Goal: Information Seeking & Learning: Find specific fact

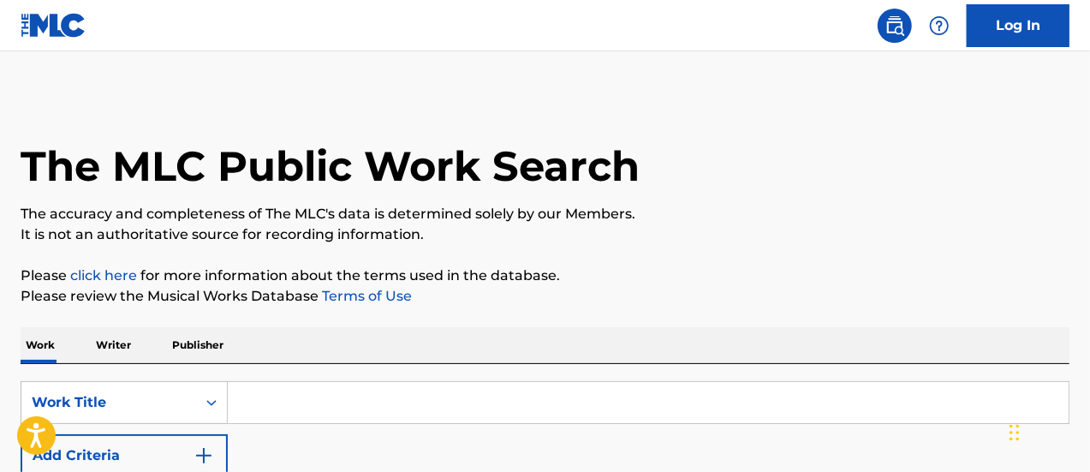
drag, startPoint x: 322, startPoint y: 410, endPoint x: 324, endPoint y: 431, distance: 20.7
click at [322, 410] on input "Search Form" at bounding box center [648, 402] width 841 height 41
type input "like a prayer"
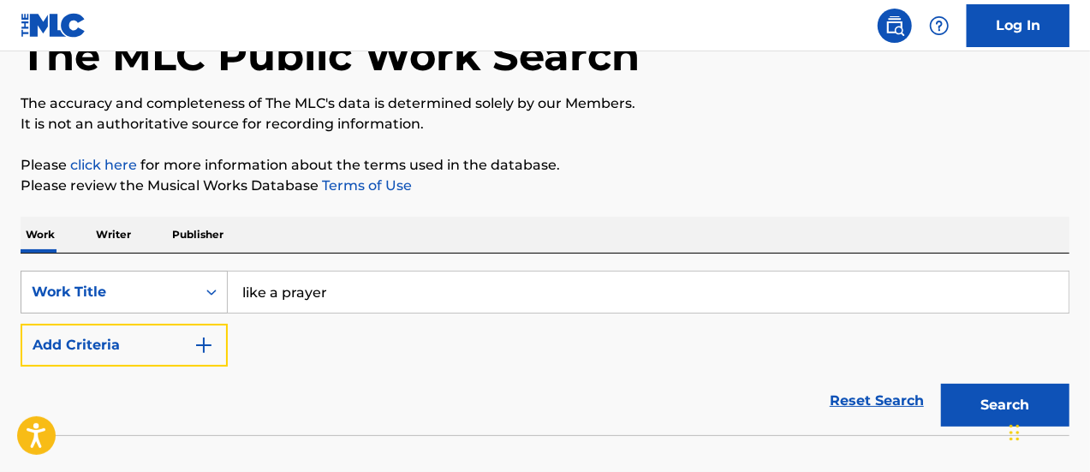
scroll to position [175, 0]
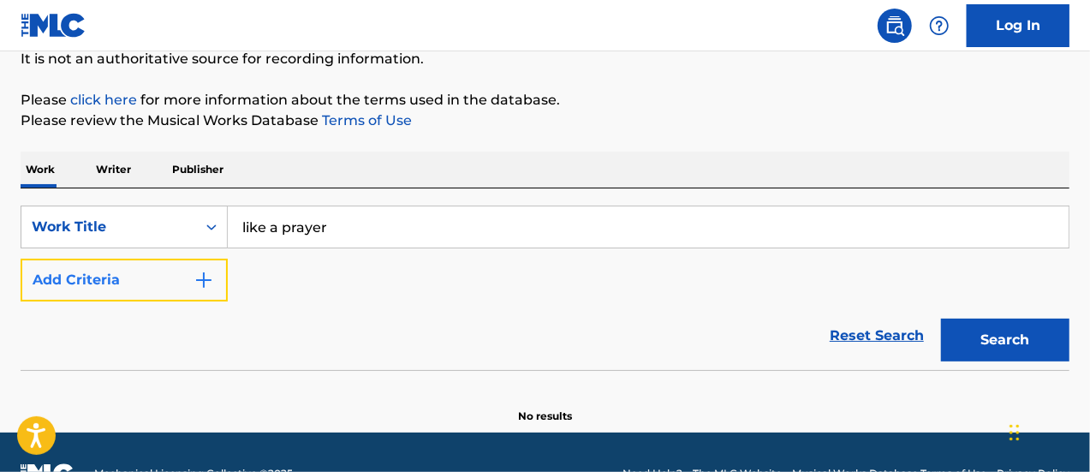
click at [149, 280] on button "Add Criteria" at bounding box center [124, 280] width 207 height 43
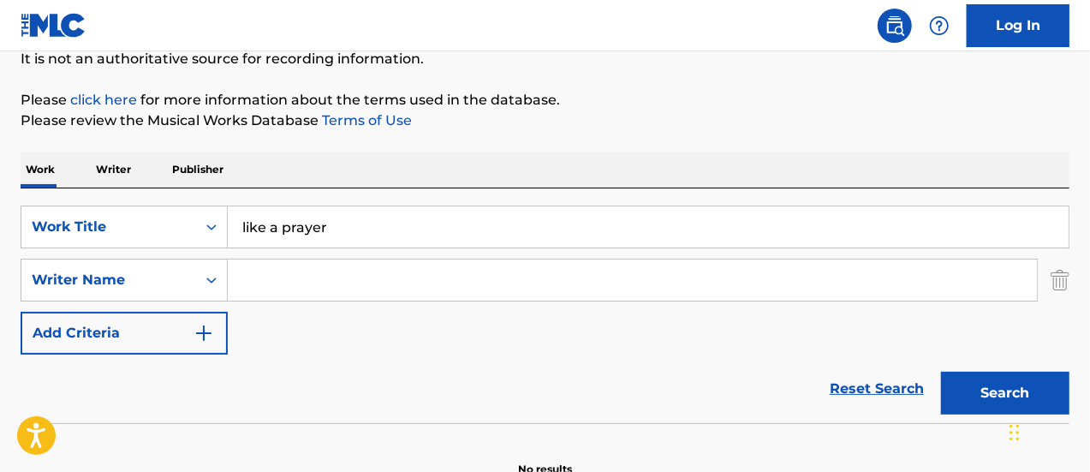
click at [302, 285] on input "Search Form" at bounding box center [632, 279] width 809 height 41
type input "[PERSON_NAME]"
click at [941, 372] on button "Search" at bounding box center [1005, 393] width 128 height 43
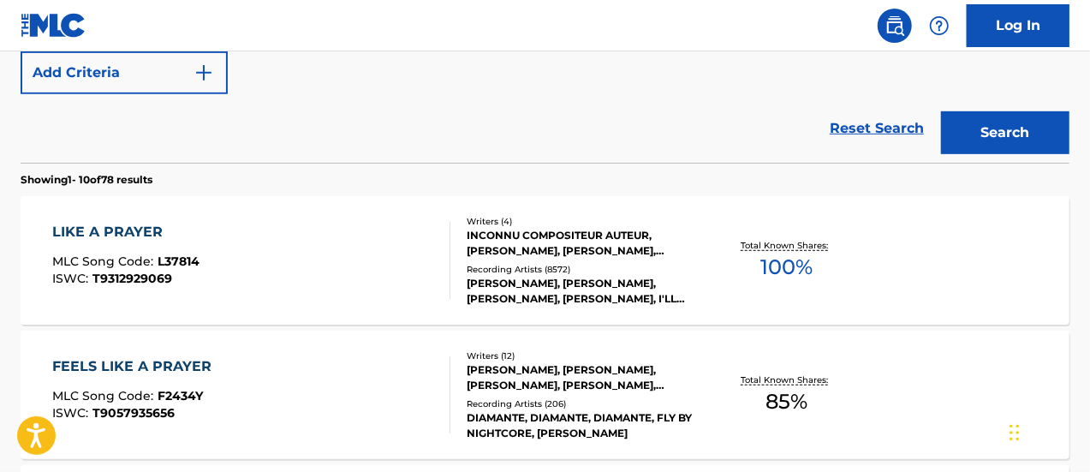
scroll to position [497, 0]
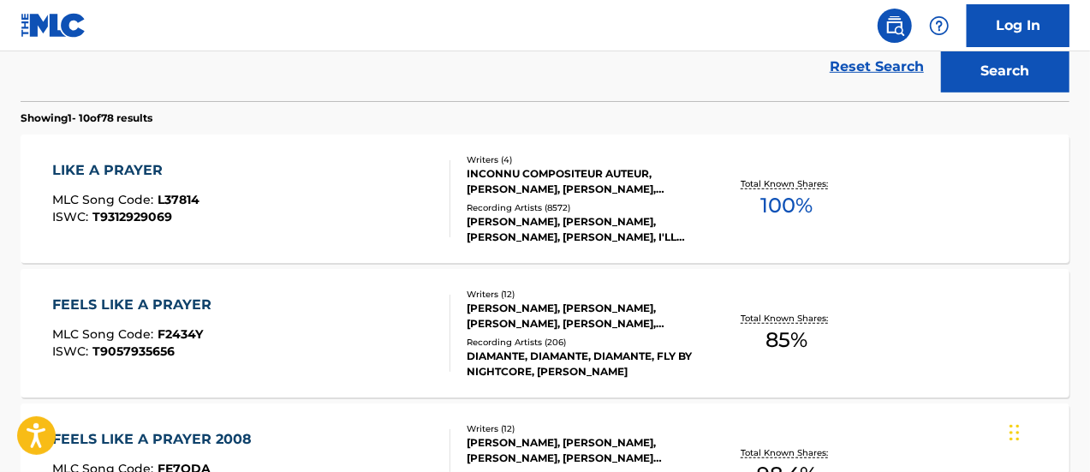
click at [199, 200] on div "LIKE A PRAYER MLC Song Code : L37814 ISWC : T9312929069" at bounding box center [251, 198] width 399 height 77
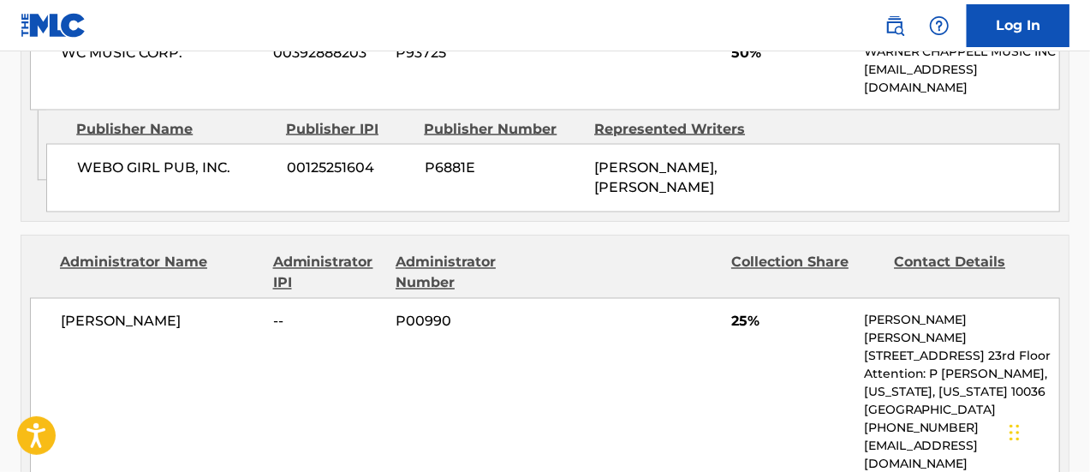
scroll to position [1455, 0]
drag, startPoint x: 861, startPoint y: 408, endPoint x: 1003, endPoint y: 407, distance: 142.1
click at [1003, 407] on div "[PERSON_NAME] -- P00990 25% [PERSON_NAME] [PERSON_NAME] [GEOGRAPHIC_DATA] Atten…" at bounding box center [545, 393] width 1030 height 189
copy p "[EMAIL_ADDRESS][DOMAIN_NAME]"
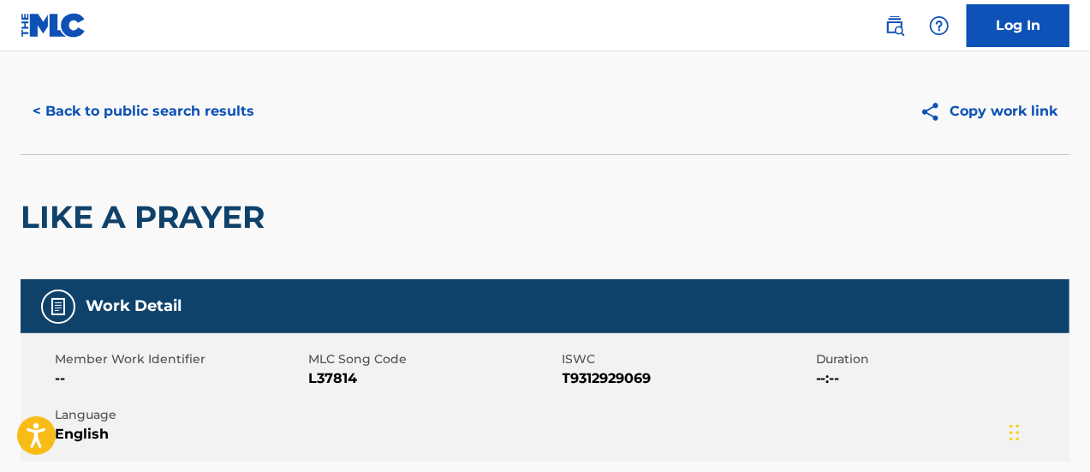
scroll to position [0, 0]
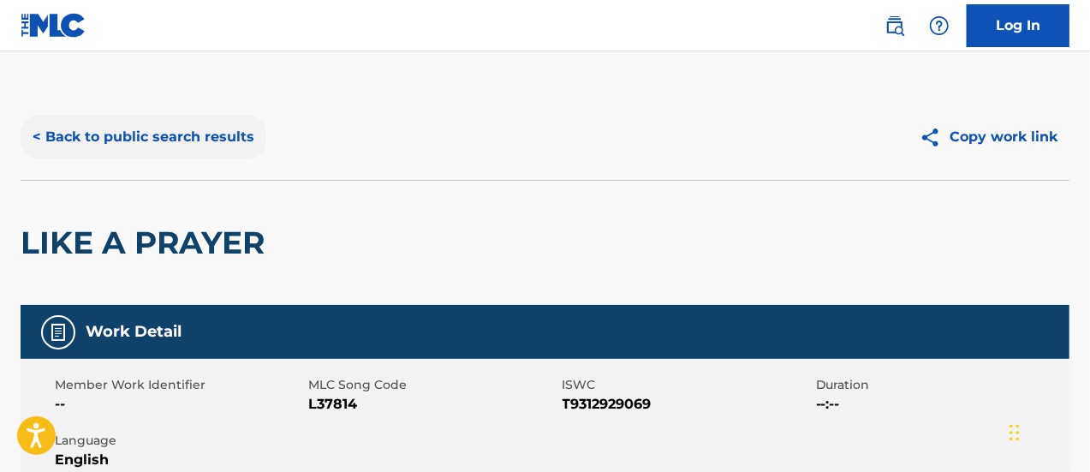
click at [212, 149] on button "< Back to public search results" at bounding box center [144, 137] width 246 height 43
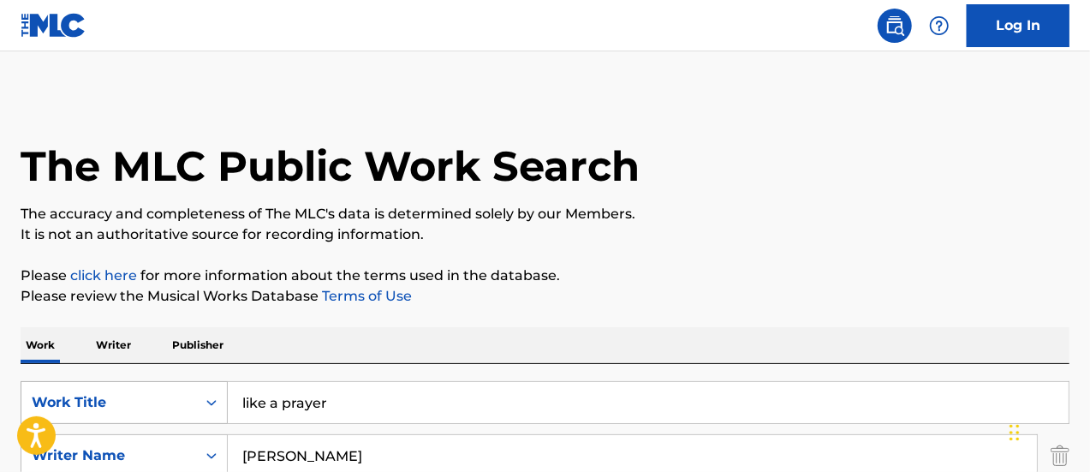
drag, startPoint x: 337, startPoint y: 406, endPoint x: 175, endPoint y: 394, distance: 163.1
click at [180, 395] on div "SearchWithCriteria16986c75-978d-4c9c-aaeb-e6c28941533f Work Title like a prayer" at bounding box center [545, 402] width 1049 height 43
type input "INTO THE GROOVE"
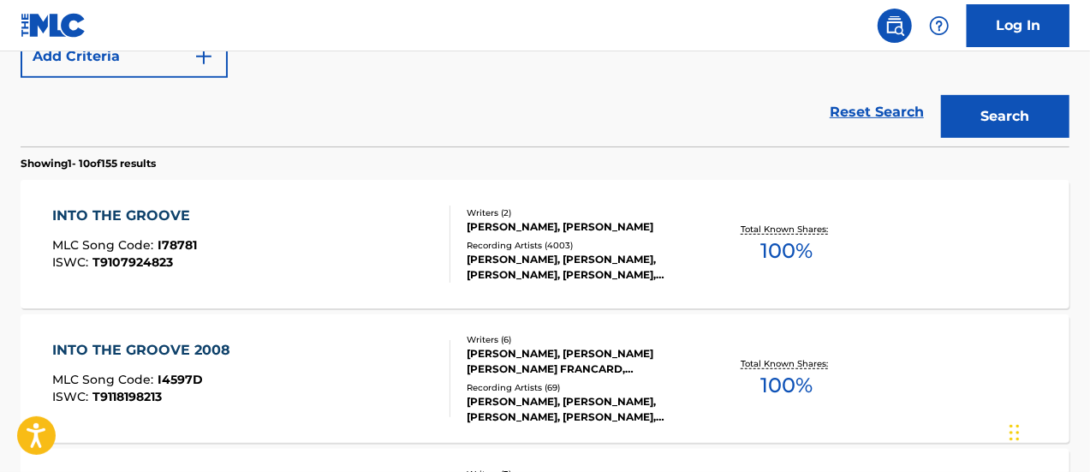
scroll to position [514, 0]
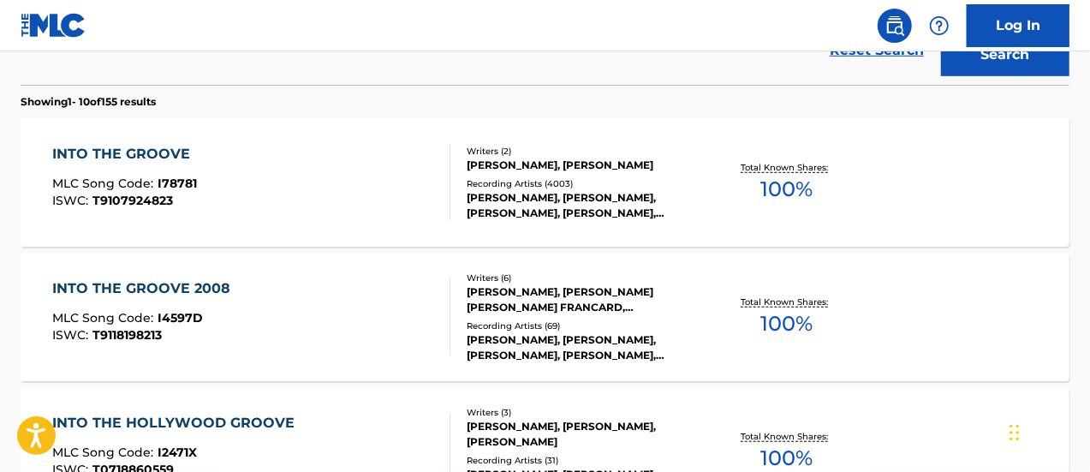
click at [155, 193] on span "T9107924823" at bounding box center [132, 200] width 80 height 15
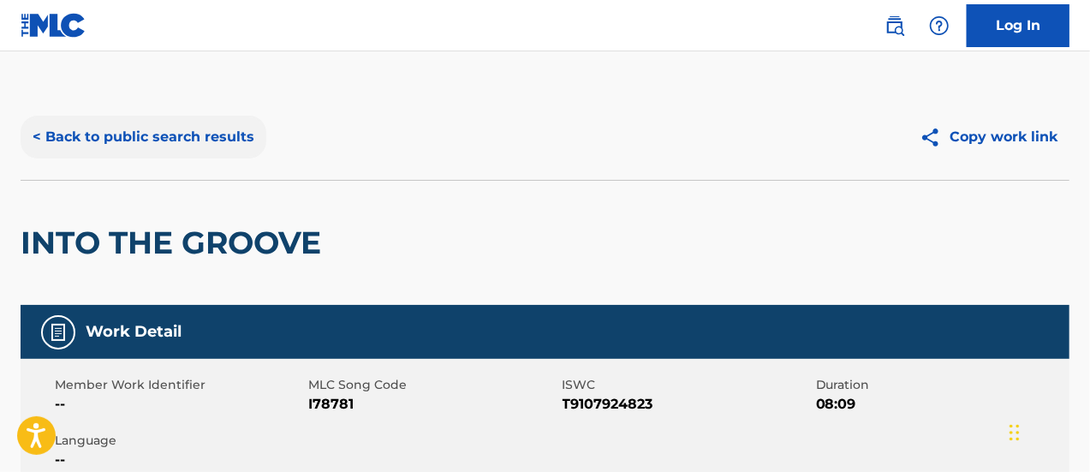
click at [185, 130] on button "< Back to public search results" at bounding box center [144, 137] width 246 height 43
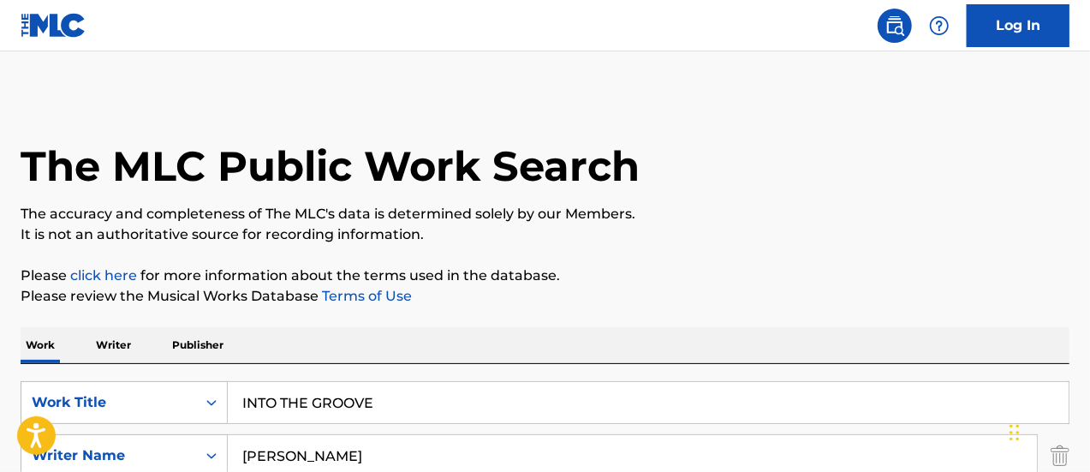
scroll to position [257, 0]
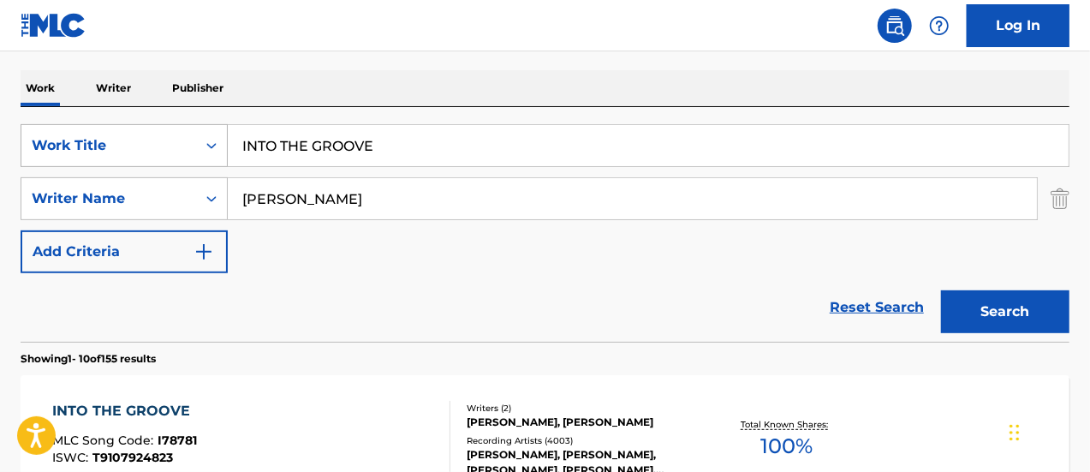
drag, startPoint x: 376, startPoint y: 153, endPoint x: 132, endPoint y: 131, distance: 245.0
click at [170, 146] on div "SearchWithCriteria16986c75-978d-4c9c-aaeb-e6c28941533f Work Title INTO THE GROO…" at bounding box center [545, 145] width 1049 height 43
type input "YOU MAKE MY DREAMS"
type input "[PERSON_NAME]"
click at [941, 290] on button "Search" at bounding box center [1005, 311] width 128 height 43
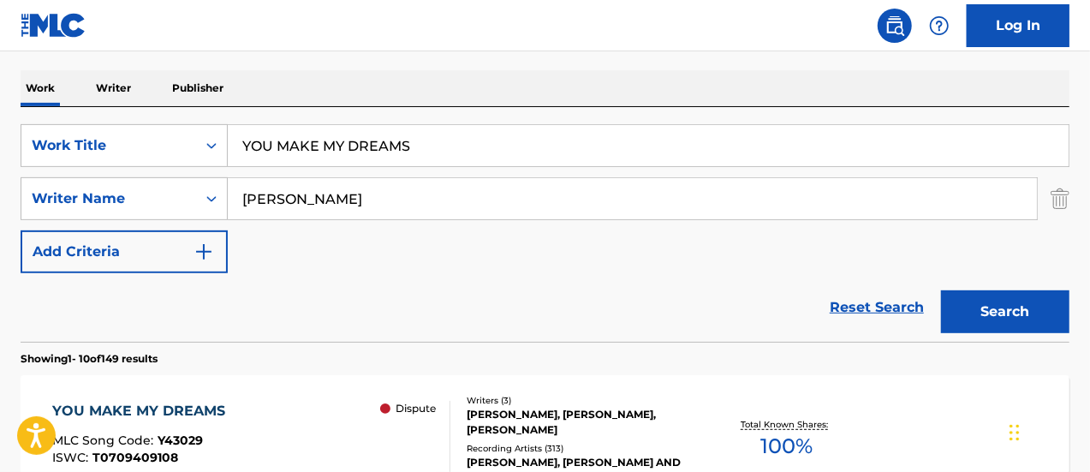
scroll to position [599, 0]
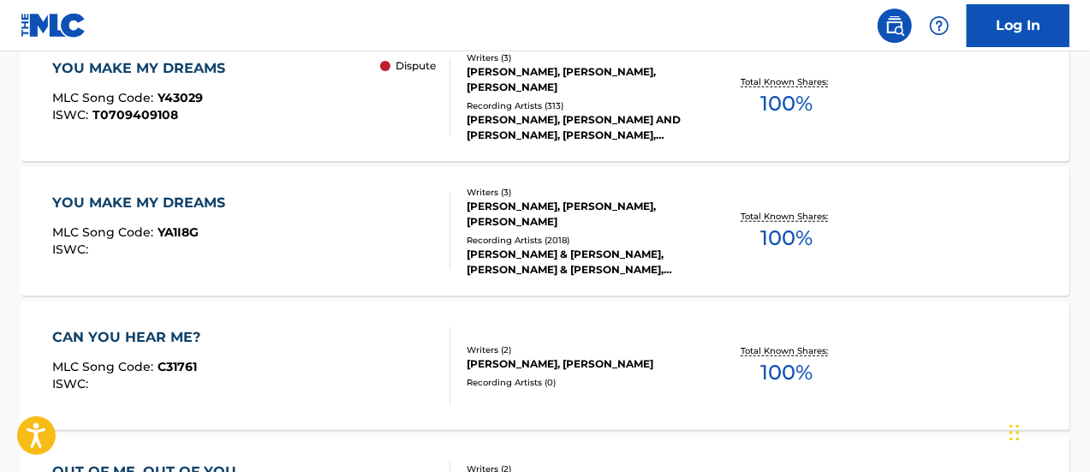
click at [158, 122] on div "YOU MAKE MY DREAMS MLC Song Code : Y43029 ISWC : T0709409108" at bounding box center [142, 96] width 181 height 77
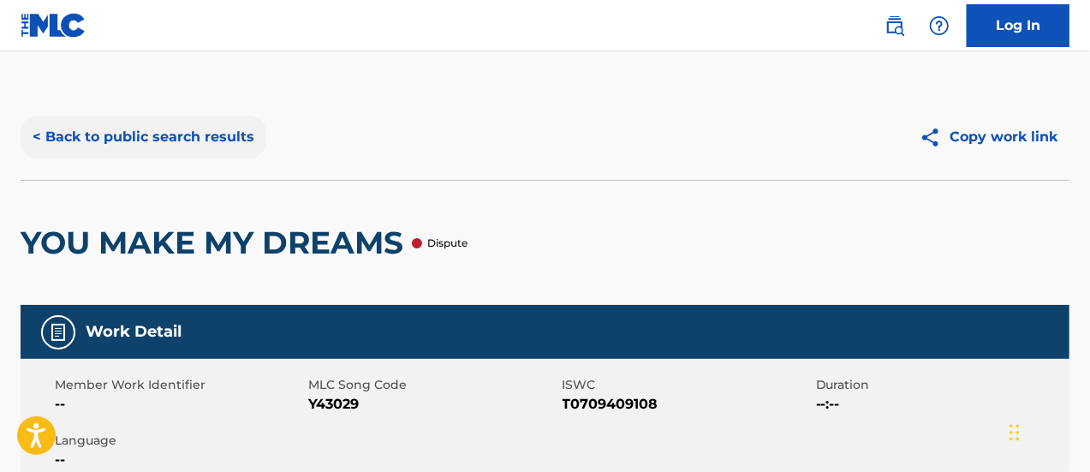
click at [180, 133] on button "< Back to public search results" at bounding box center [144, 137] width 246 height 43
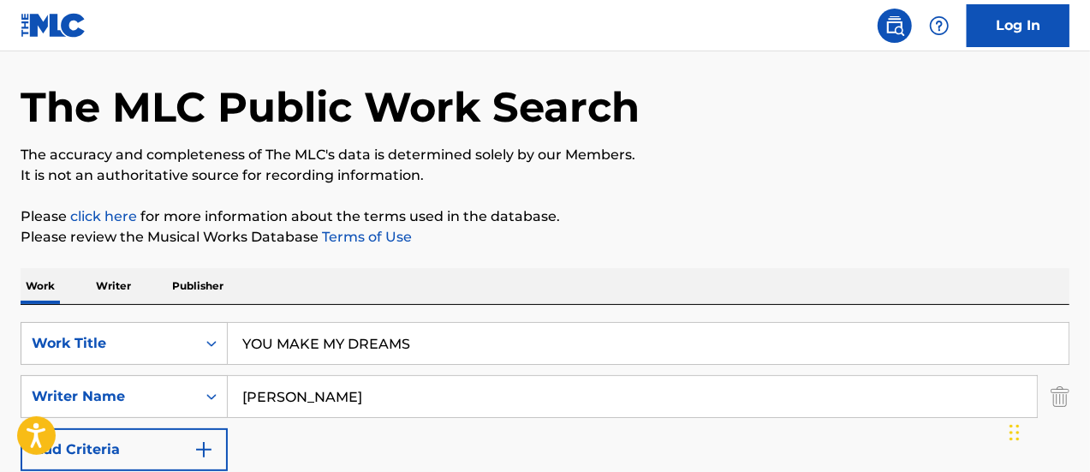
scroll to position [86, 0]
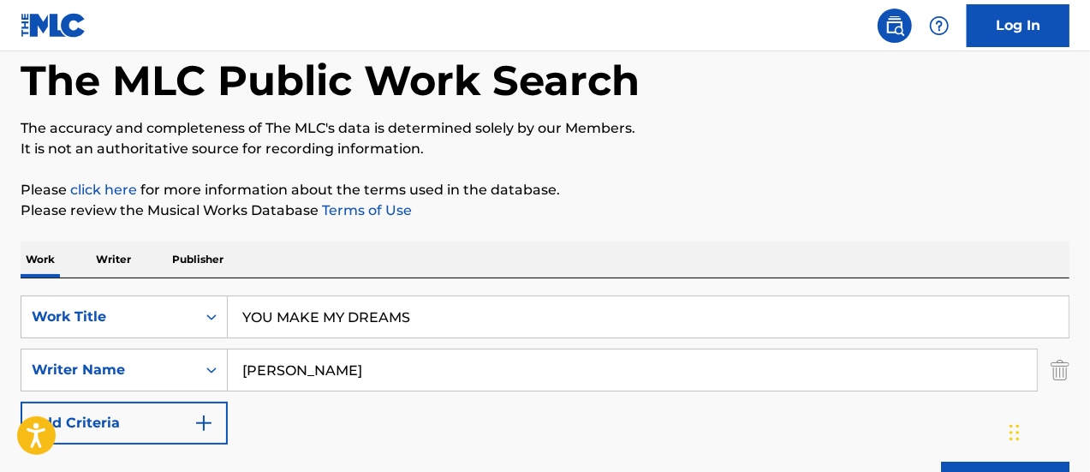
drag, startPoint x: 413, startPoint y: 309, endPoint x: 0, endPoint y: 270, distance: 414.4
type input "it's tricky"
type input "rubin"
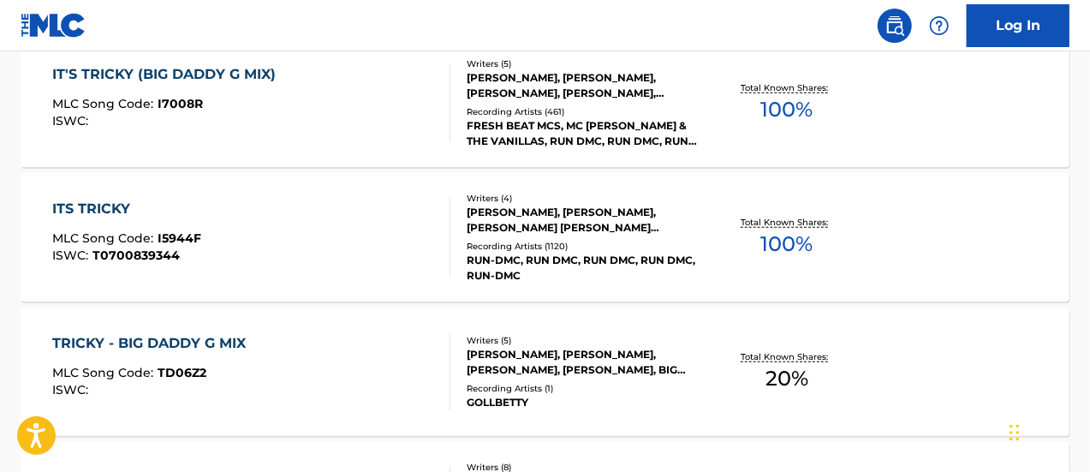
scroll to position [599, 0]
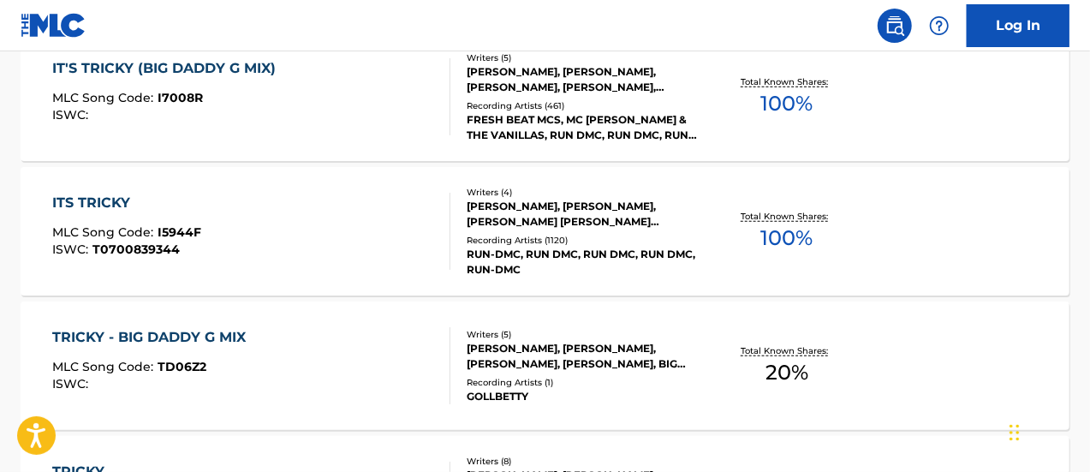
click at [133, 232] on span "MLC Song Code :" at bounding box center [104, 231] width 105 height 15
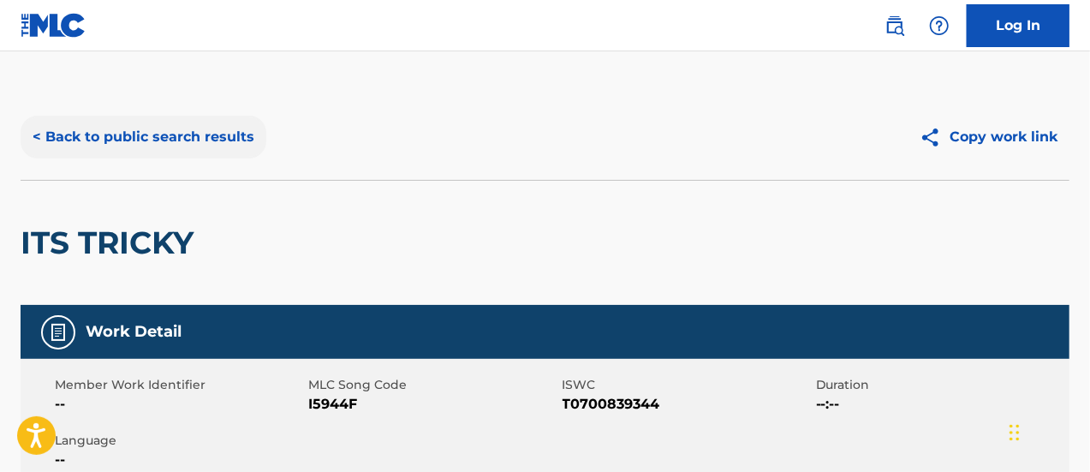
click at [153, 141] on button "< Back to public search results" at bounding box center [144, 137] width 246 height 43
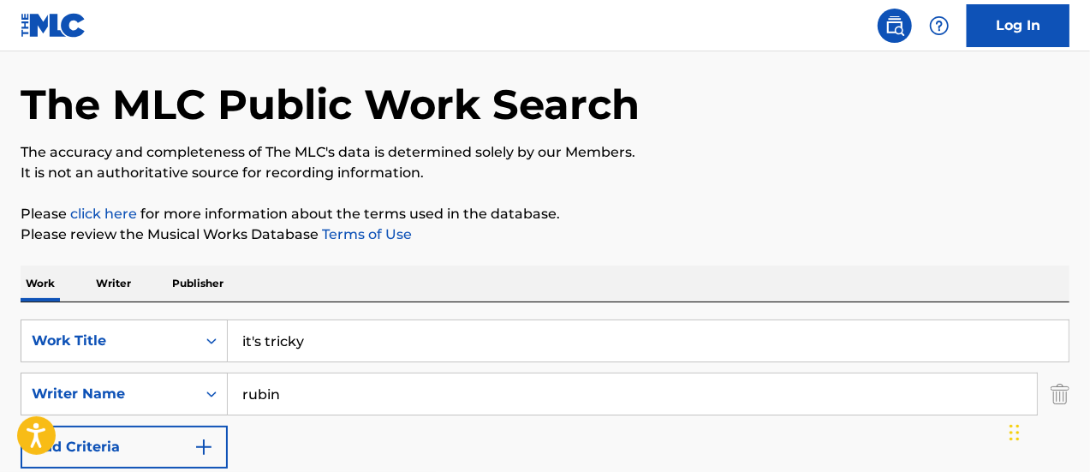
scroll to position [171, 0]
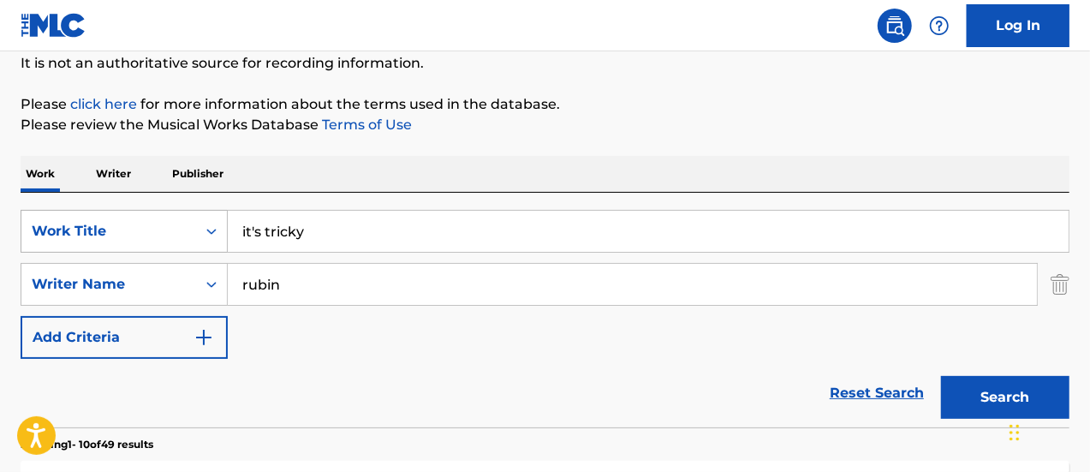
click at [200, 241] on div "SearchWithCriteria16986c75-978d-4c9c-aaeb-e6c28941533f Work Title it's tricky" at bounding box center [545, 231] width 1049 height 43
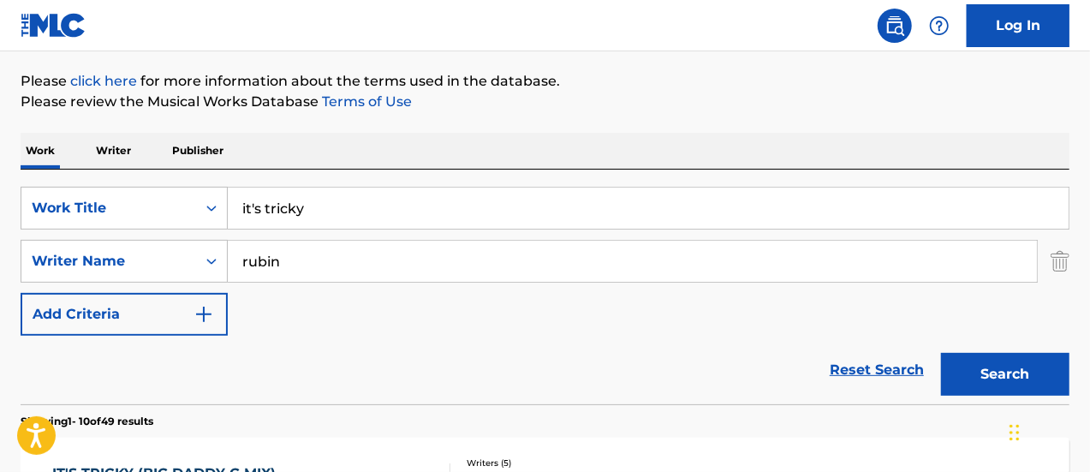
scroll to position [257, 0]
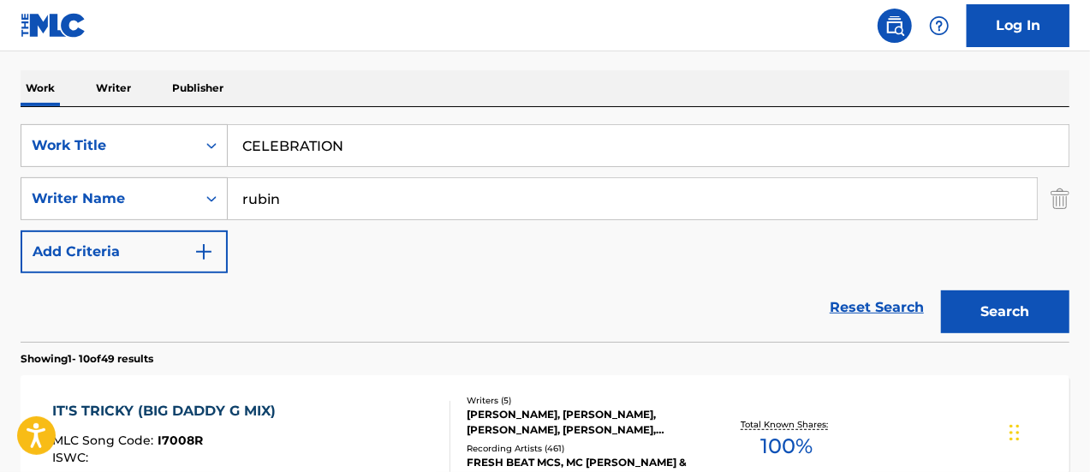
type input "CELEBRATION"
type input "[PERSON_NAME]"
click at [941, 290] on button "Search" at bounding box center [1005, 311] width 128 height 43
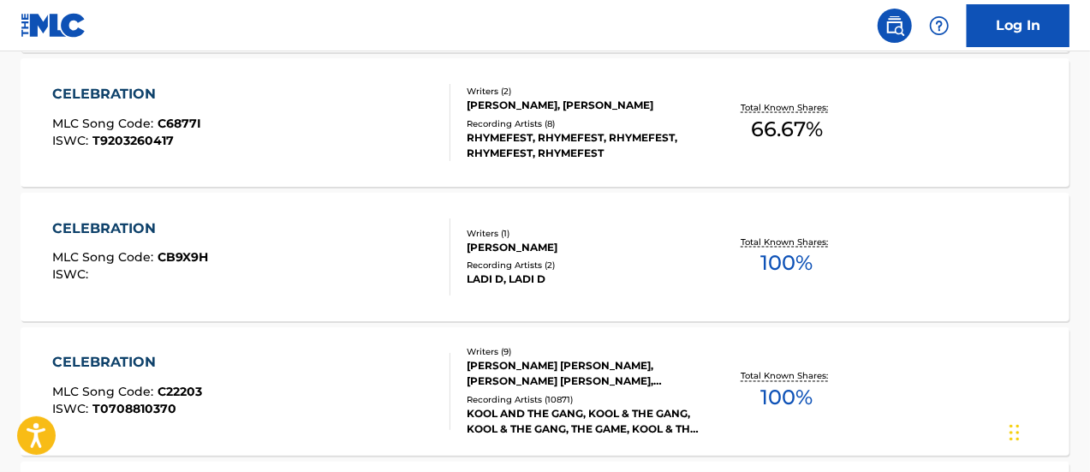
scroll to position [1541, 0]
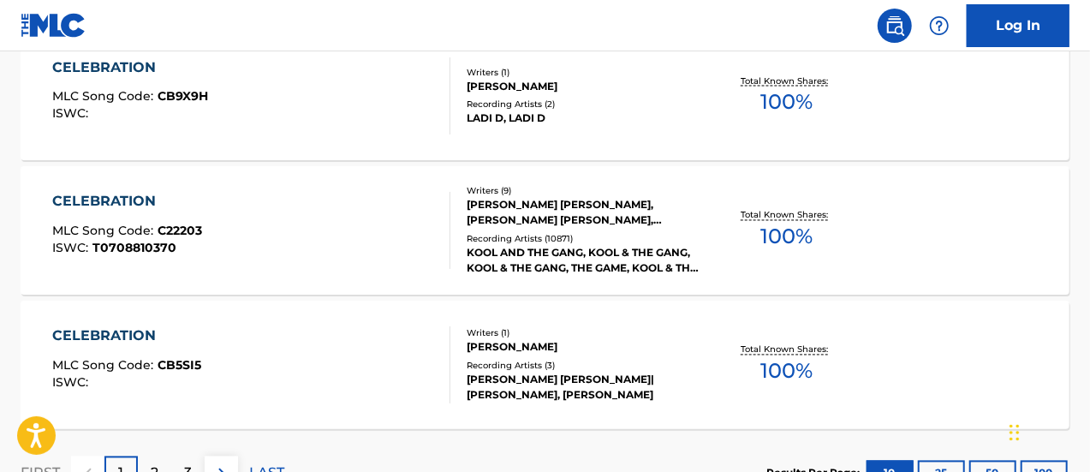
click at [121, 230] on span "MLC Song Code :" at bounding box center [104, 230] width 105 height 15
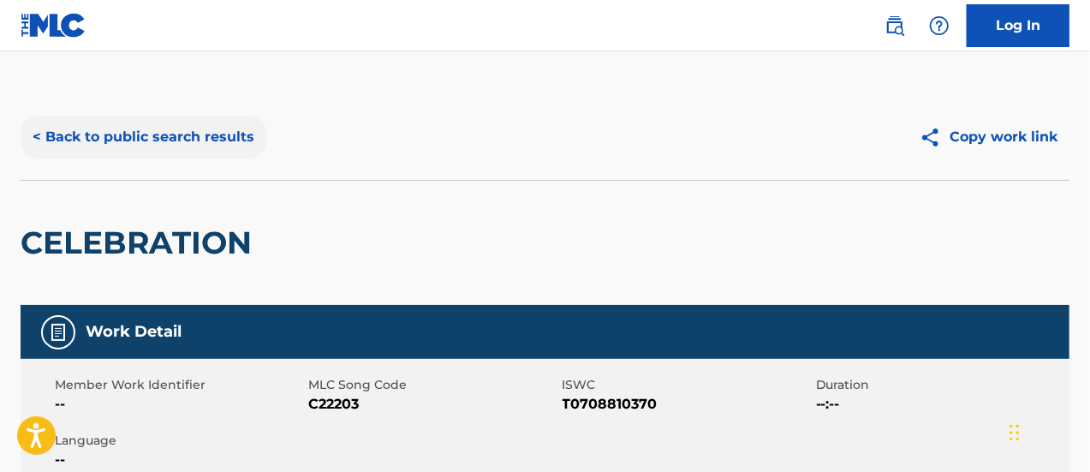
click at [152, 141] on button "< Back to public search results" at bounding box center [144, 137] width 246 height 43
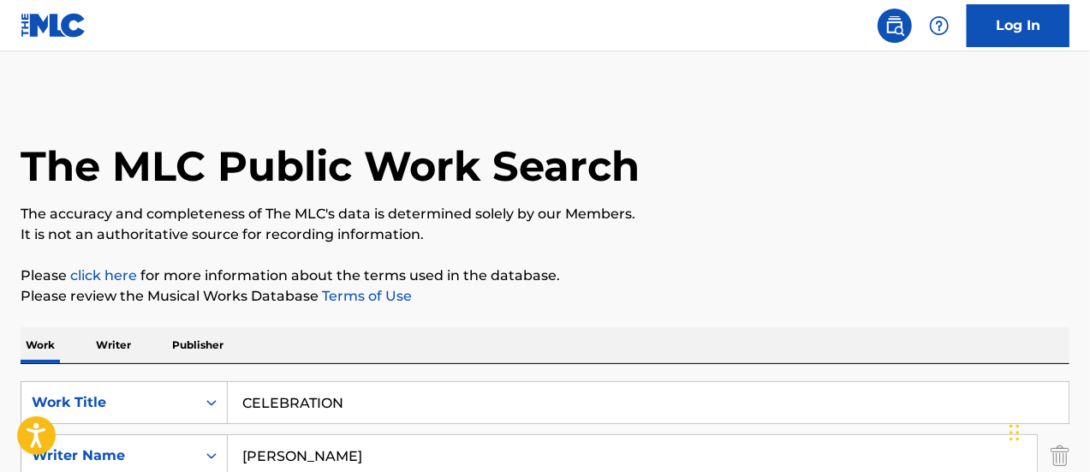
drag, startPoint x: 366, startPoint y: 393, endPoint x: 141, endPoint y: 429, distance: 228.0
click at [154, 429] on div "SearchWithCriteria16986c75-978d-4c9c-aaeb-e6c28941533f Work Title CELEBRATION S…" at bounding box center [545, 455] width 1049 height 149
type input "MAMMA MIA"
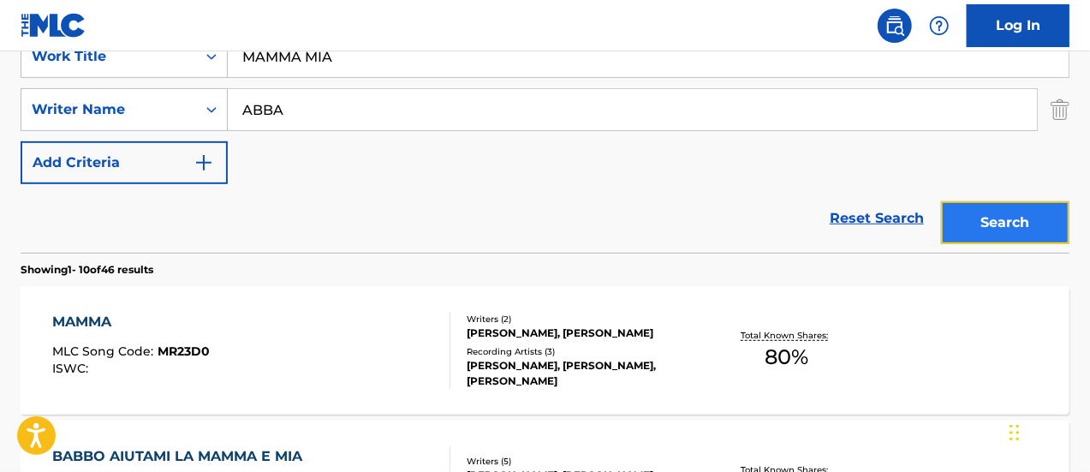
click at [978, 209] on button "Search" at bounding box center [1005, 222] width 128 height 43
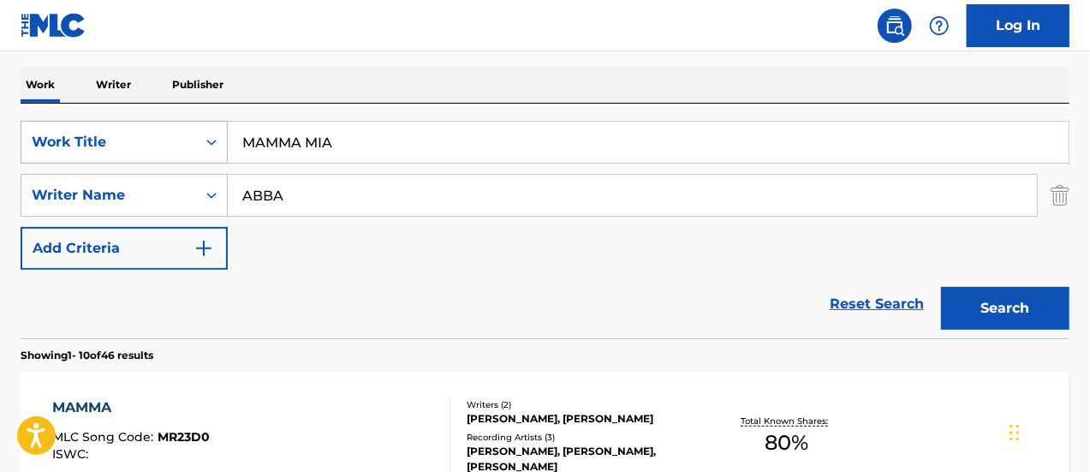
scroll to position [89, 0]
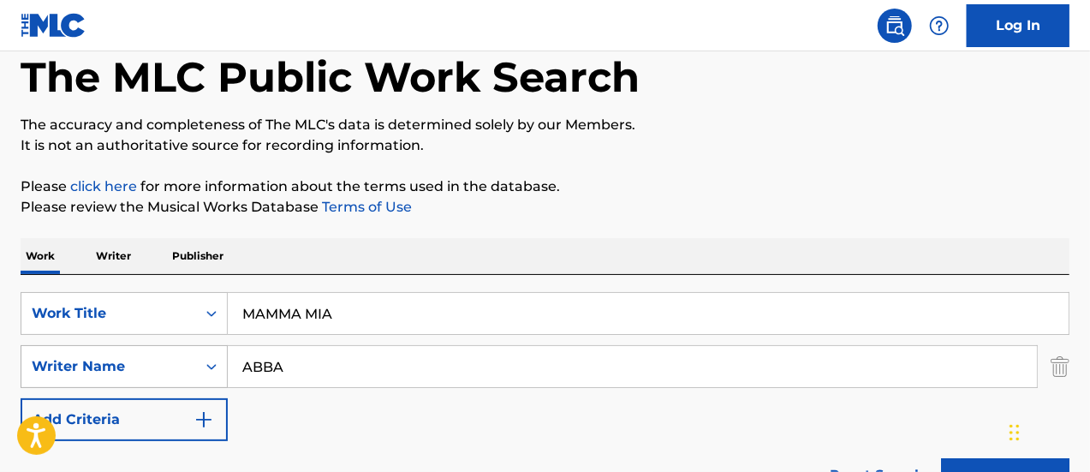
click at [160, 366] on div "Writer Name" at bounding box center [109, 366] width 154 height 21
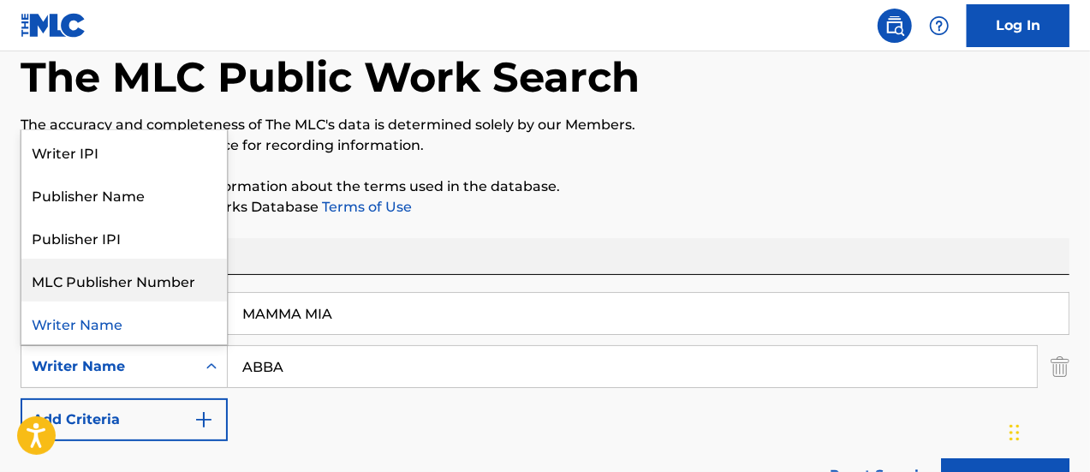
click at [817, 184] on p "Please click here for more information about the terms used in the database." at bounding box center [545, 186] width 1049 height 21
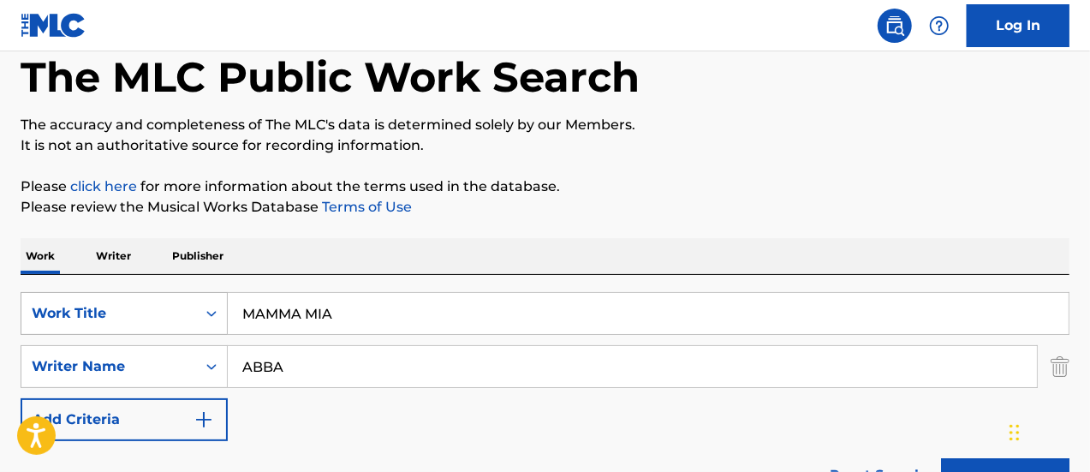
click at [185, 324] on div "SearchWithCriteria16986c75-978d-4c9c-aaeb-e6c28941533f Work Title MAMMA MIA" at bounding box center [545, 313] width 1049 height 43
click at [308, 365] on input "ABBA" at bounding box center [632, 366] width 809 height 41
drag, startPoint x: 233, startPoint y: 363, endPoint x: 181, endPoint y: 363, distance: 51.4
click at [183, 363] on div "SearchWithCriteriacd4462c4-66a1-4cb4-a4d9-2279b3b30a4a Writer Name ABBA" at bounding box center [545, 366] width 1049 height 43
type input "[PERSON_NAME]"
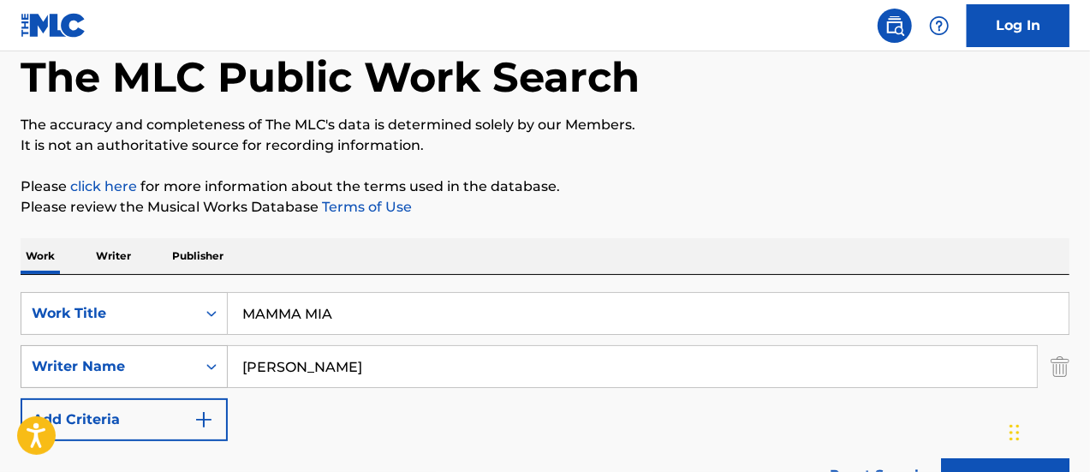
click at [941, 458] on button "Search" at bounding box center [1005, 479] width 128 height 43
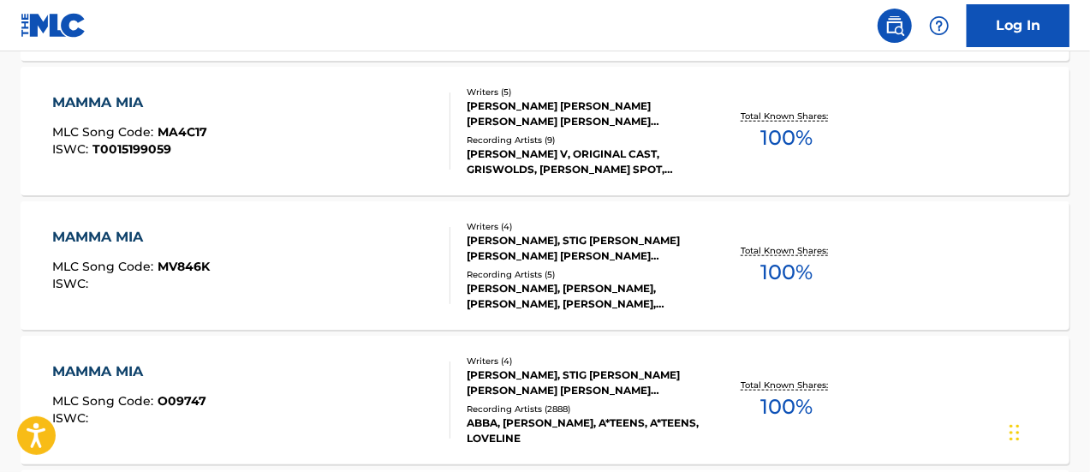
scroll to position [859, 0]
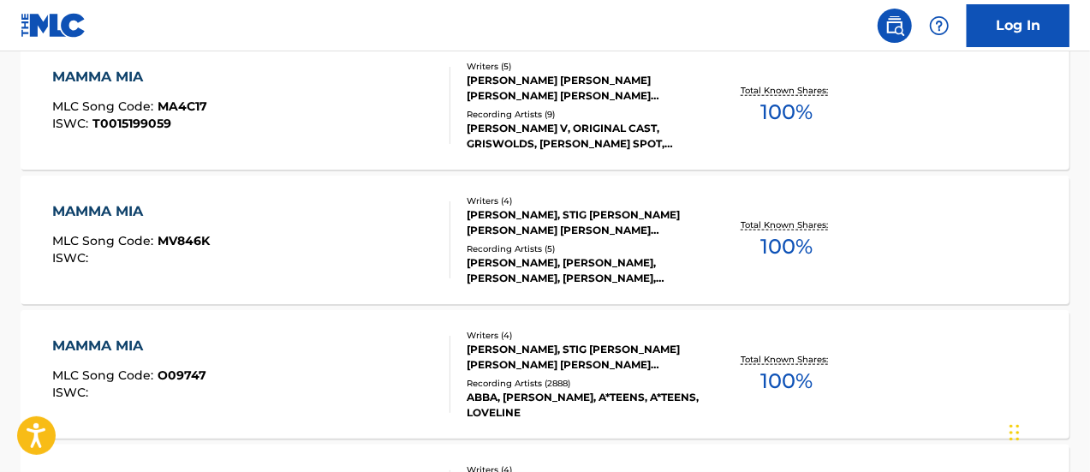
click at [138, 353] on div "MAMMA MIA" at bounding box center [129, 346] width 154 height 21
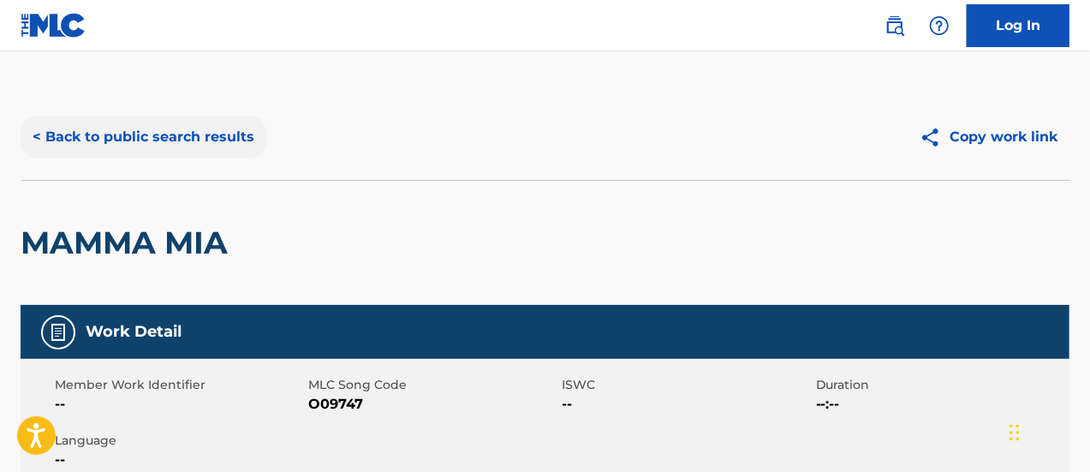
click at [243, 141] on button "< Back to public search results" at bounding box center [144, 137] width 246 height 43
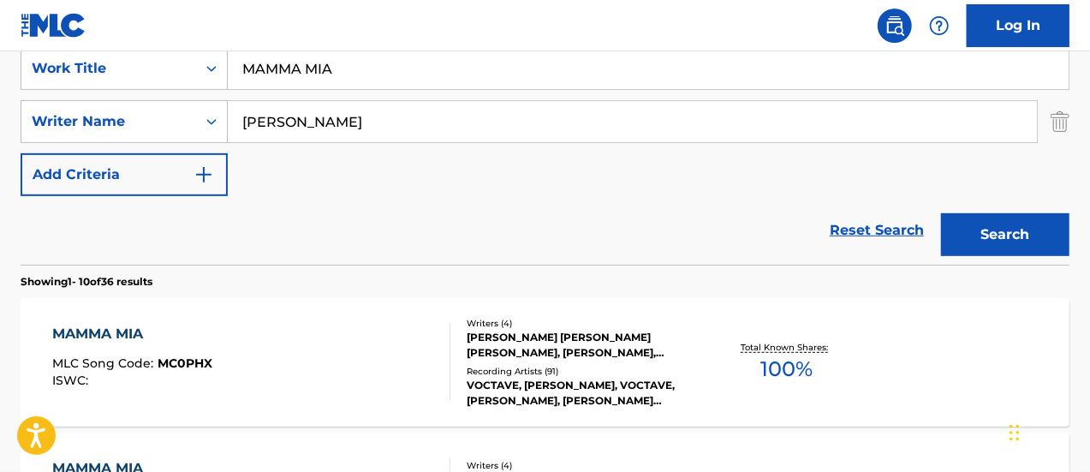
scroll to position [187, 0]
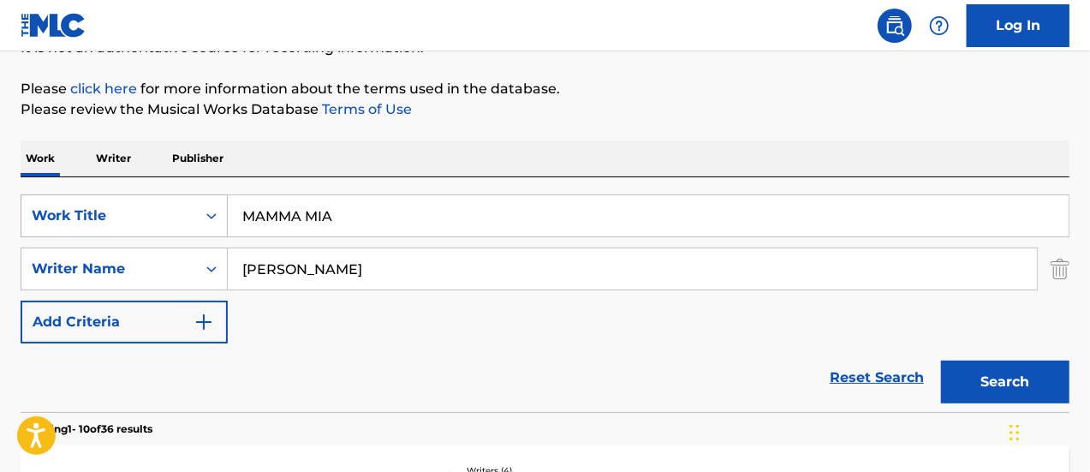
drag, startPoint x: 180, startPoint y: 213, endPoint x: 164, endPoint y: 205, distance: 17.6
click at [171, 213] on div "SearchWithCriteria16986c75-978d-4c9c-aaeb-e6c28941533f Work Title MAMMA MIA" at bounding box center [545, 215] width 1049 height 43
type input "CROCODILE ROCK"
paste input "[PERSON_NAME] / [PERSON_NAME]"
click at [941, 360] on button "Search" at bounding box center [1005, 381] width 128 height 43
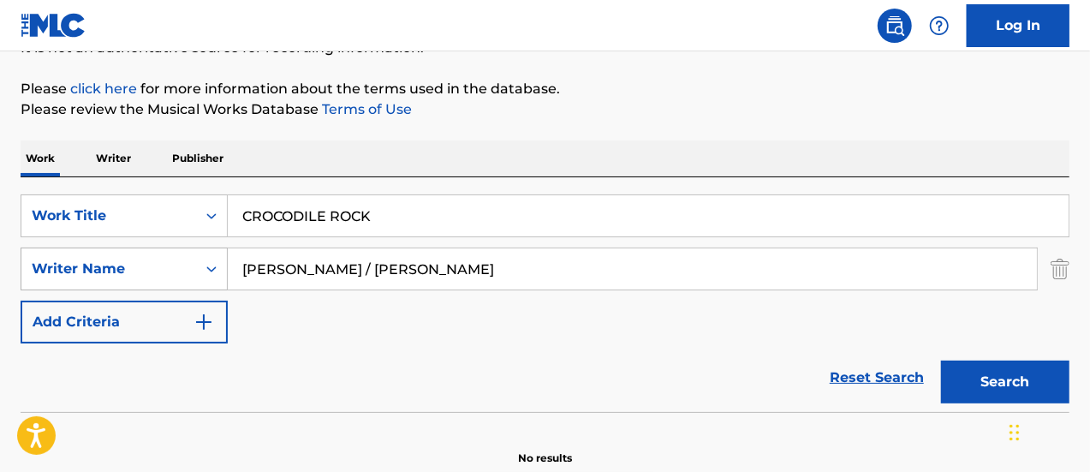
drag, startPoint x: 372, startPoint y: 270, endPoint x: 197, endPoint y: 270, distance: 175.5
click at [202, 270] on div "SearchWithCriteriacd4462c4-66a1-4cb4-a4d9-2279b3b30a4a Writer Name [PERSON_NAME…" at bounding box center [545, 268] width 1049 height 43
type input "[PERSON_NAME]"
click at [941, 360] on button "Search" at bounding box center [1005, 381] width 128 height 43
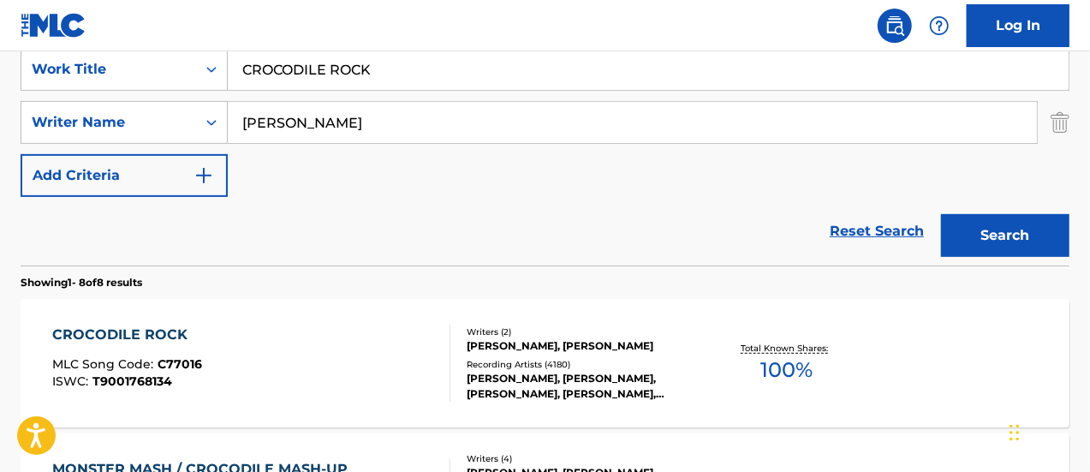
scroll to position [529, 0]
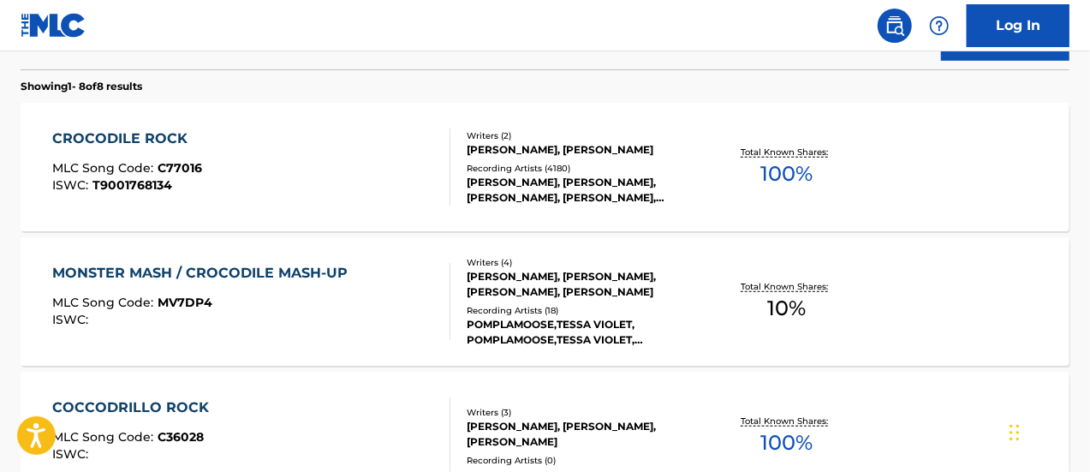
click at [306, 170] on div "CROCODILE ROCK MLC Song Code : C77016 ISWC : T9001768134" at bounding box center [251, 166] width 399 height 77
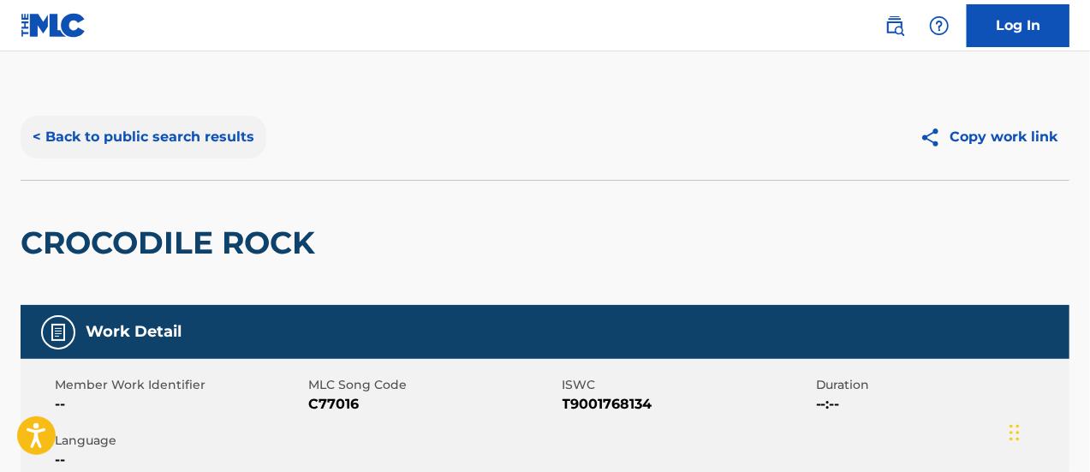
click at [229, 138] on button "< Back to public search results" at bounding box center [144, 137] width 246 height 43
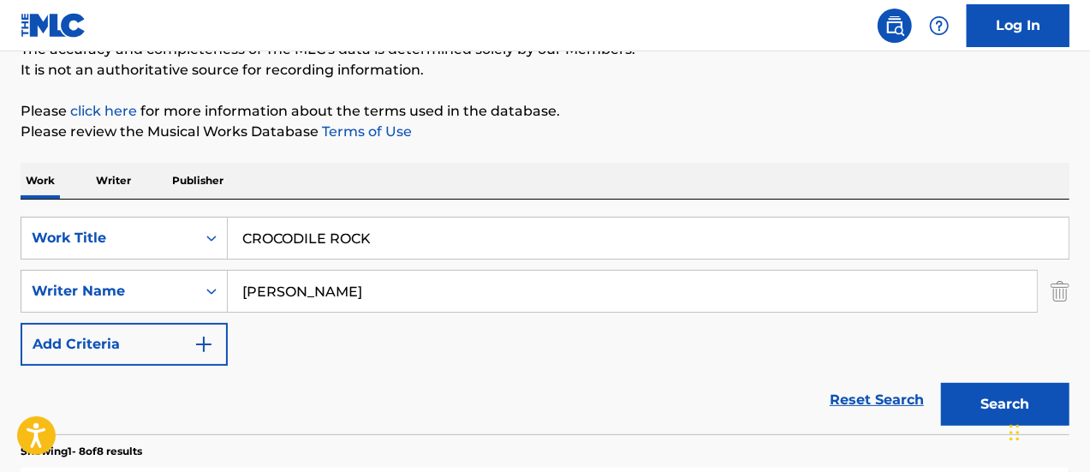
scroll to position [171, 0]
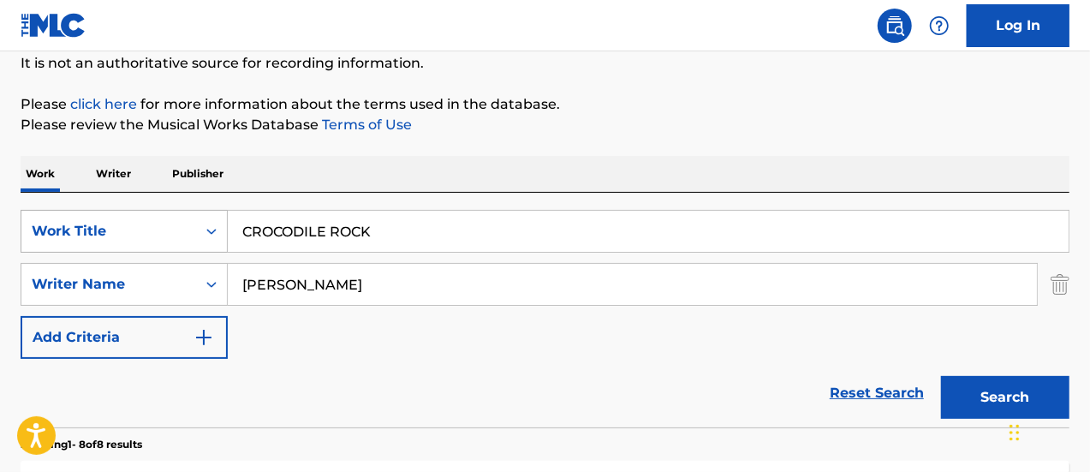
drag, startPoint x: 383, startPoint y: 232, endPoint x: 128, endPoint y: 232, distance: 255.1
click at [140, 232] on div "SearchWithCriteria16986c75-978d-4c9c-aaeb-e6c28941533f Work Title CROCODILE ROCK" at bounding box center [545, 231] width 1049 height 43
type input "STAYIN ALIVE"
type input "[PERSON_NAME]"
click at [941, 376] on button "Search" at bounding box center [1005, 397] width 128 height 43
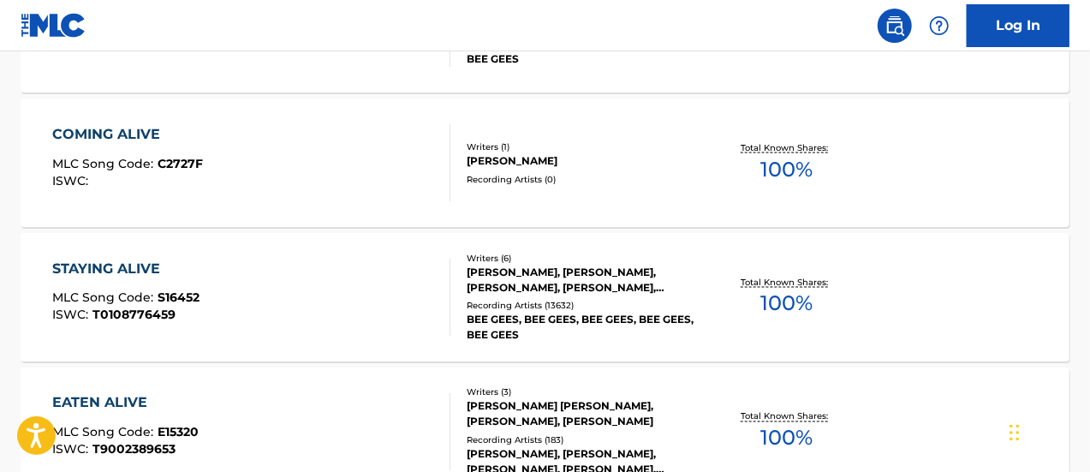
scroll to position [1439, 0]
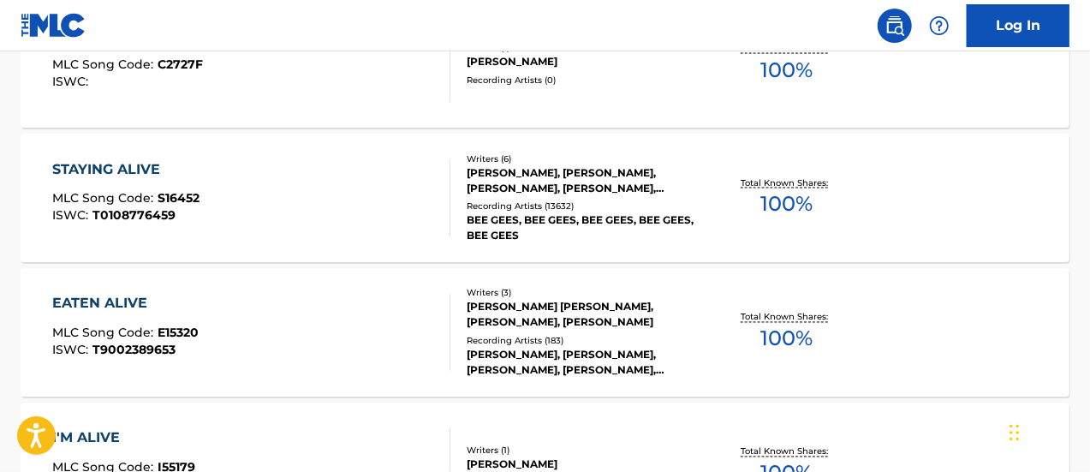
click at [166, 212] on span "T0108776459" at bounding box center [133, 215] width 83 height 15
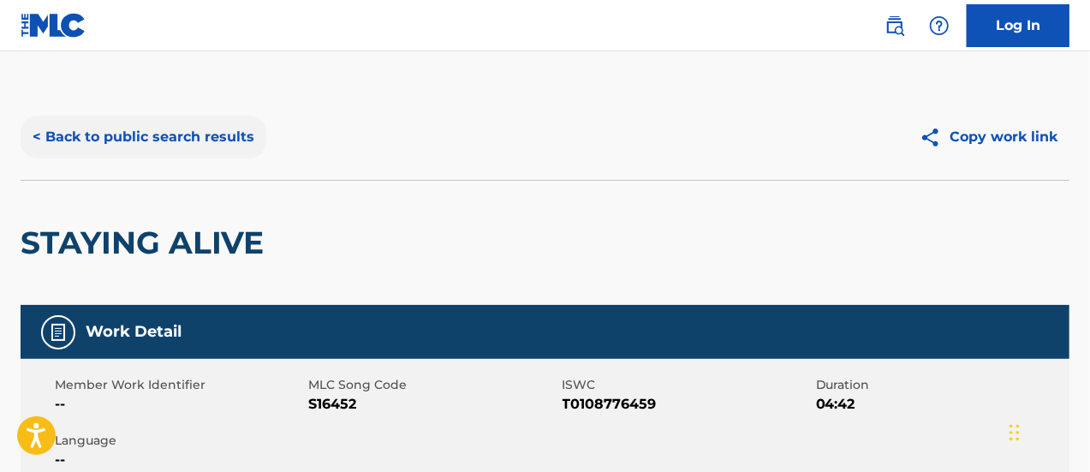
click at [163, 146] on button "< Back to public search results" at bounding box center [144, 137] width 246 height 43
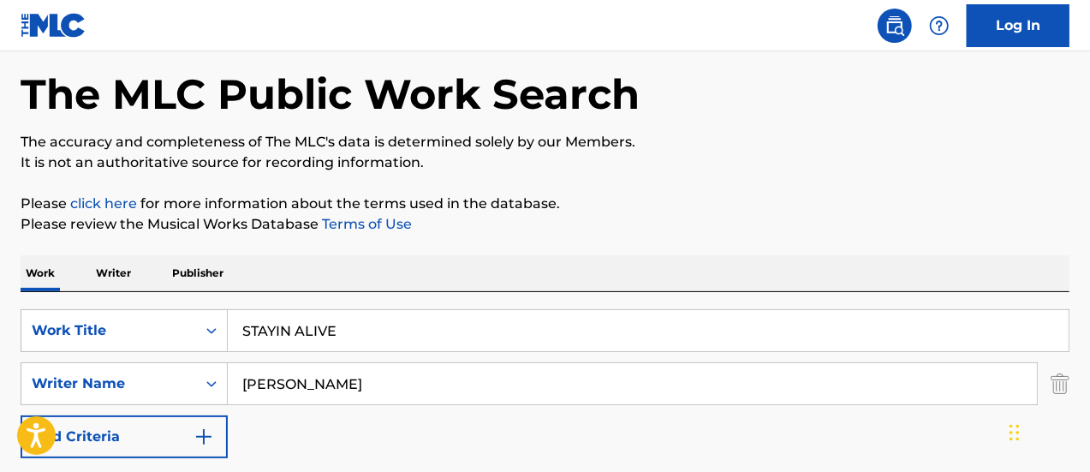
scroll to position [171, 0]
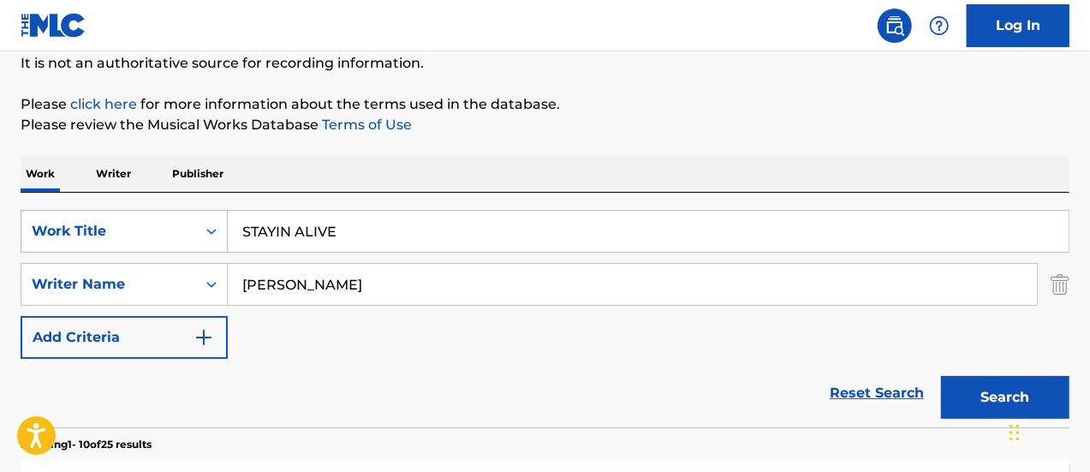
drag, startPoint x: 279, startPoint y: 228, endPoint x: 143, endPoint y: 218, distance: 136.4
click at [169, 228] on div "SearchWithCriteria16986c75-978d-4c9c-aaeb-e6c28941533f Work Title STAYIN ALIVE" at bounding box center [545, 231] width 1049 height 43
type input "GOLDEN"
type input "[PERSON_NAME]"
click at [941, 376] on button "Search" at bounding box center [1005, 397] width 128 height 43
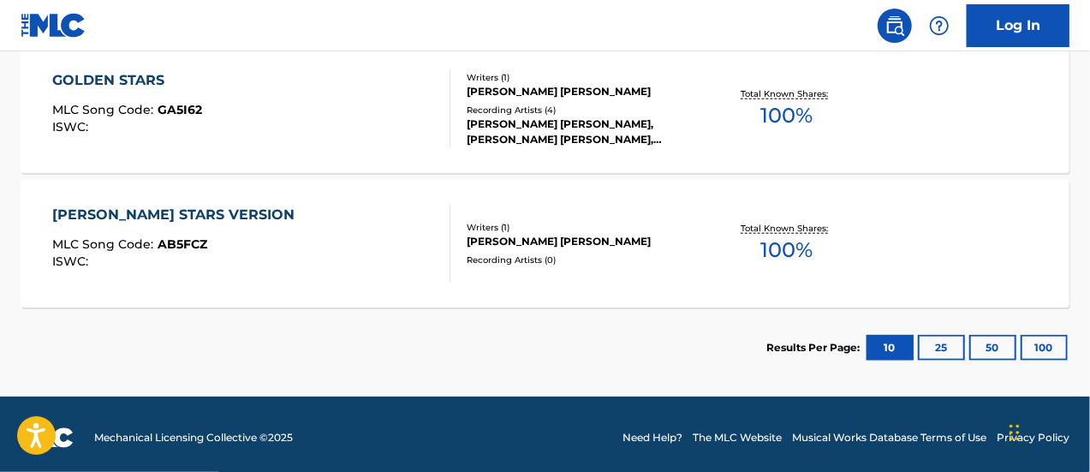
scroll to position [514, 0]
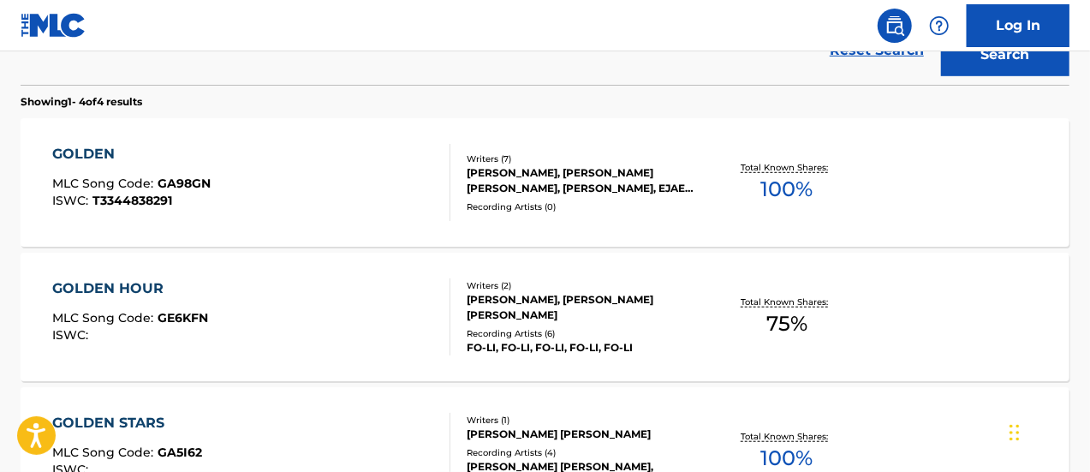
click at [123, 179] on span "MLC Song Code :" at bounding box center [104, 182] width 105 height 15
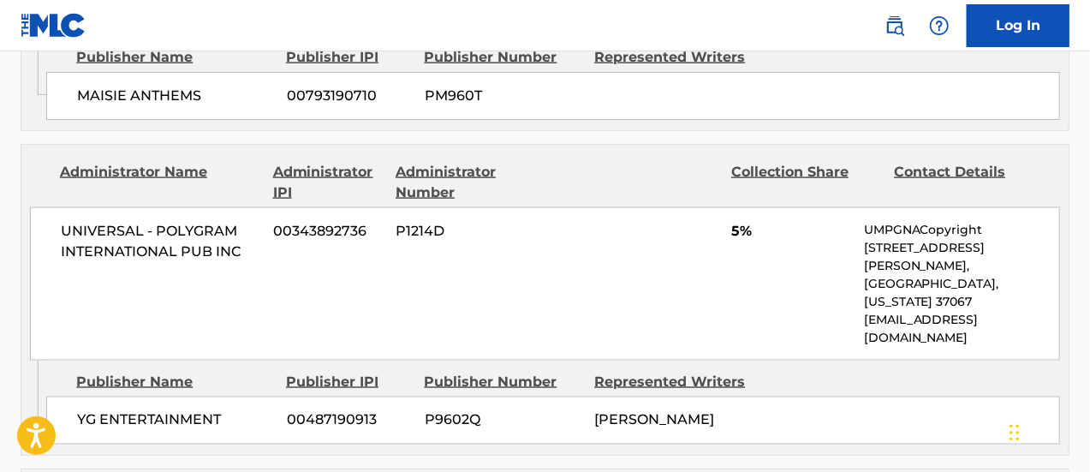
scroll to position [1352, 0]
